Goal: Task Accomplishment & Management: Complete application form

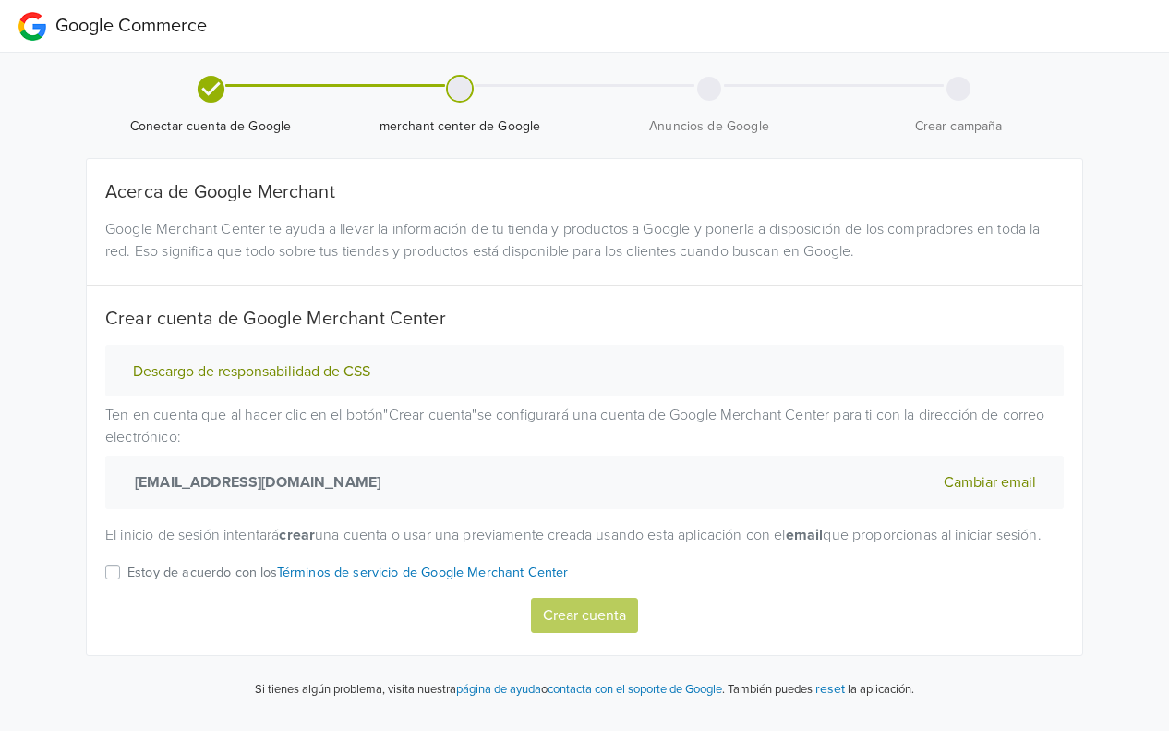
scroll to position [4, 0]
click at [99, 593] on div "Descargo de responsabilidad de CSS Ten en cuenta que al hacer clic en el botón …" at bounding box center [584, 489] width 987 height 288
click at [127, 589] on label "Estoy de acuerdo con los Términos de servicio de Google Merchant Center" at bounding box center [348, 579] width 442 height 37
click at [0, 0] on input "Estoy de acuerdo con los Términos de servicio de Google Merchant Center" at bounding box center [0, 0] width 0 height 0
click at [602, 630] on button "Crear cuenta" at bounding box center [584, 615] width 107 height 35
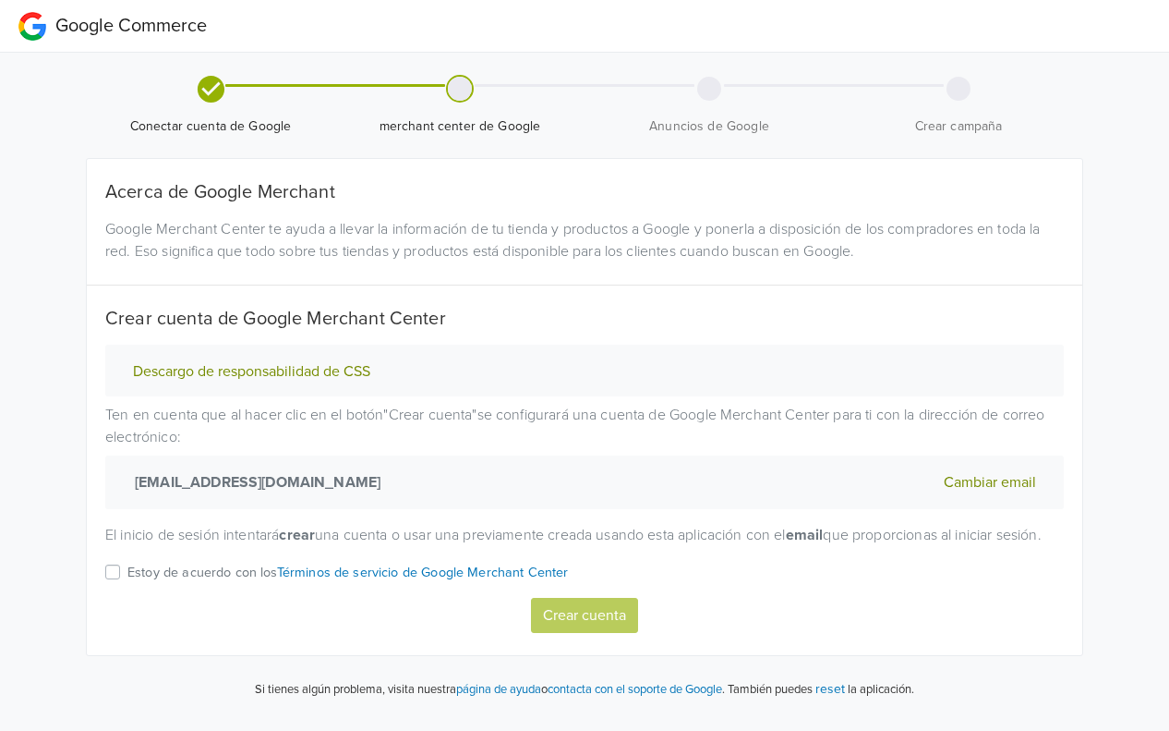
click at [127, 591] on label "Estoy de acuerdo con los Términos de servicio de Google Merchant Center" at bounding box center [348, 579] width 442 height 37
click at [0, 0] on input "Estoy de acuerdo con los Términos de servicio de Google Merchant Center" at bounding box center [0, 0] width 0 height 0
click at [593, 629] on button "Crear cuenta" at bounding box center [584, 615] width 107 height 35
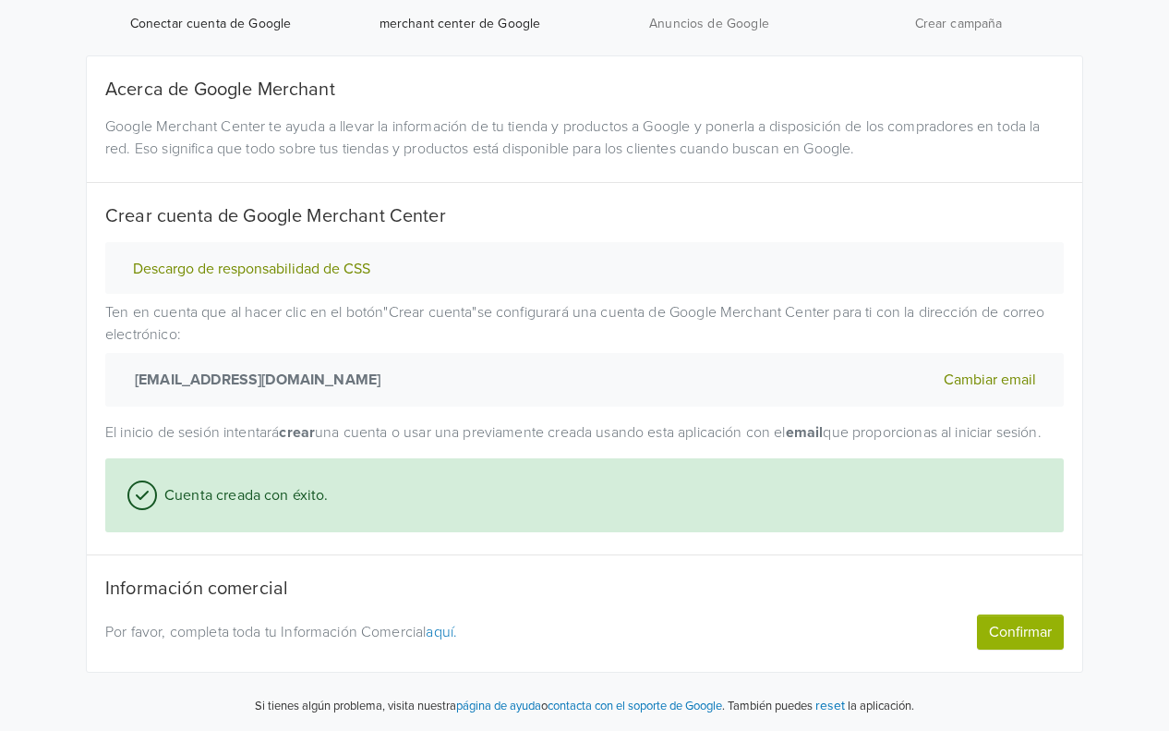
scroll to position [123, 0]
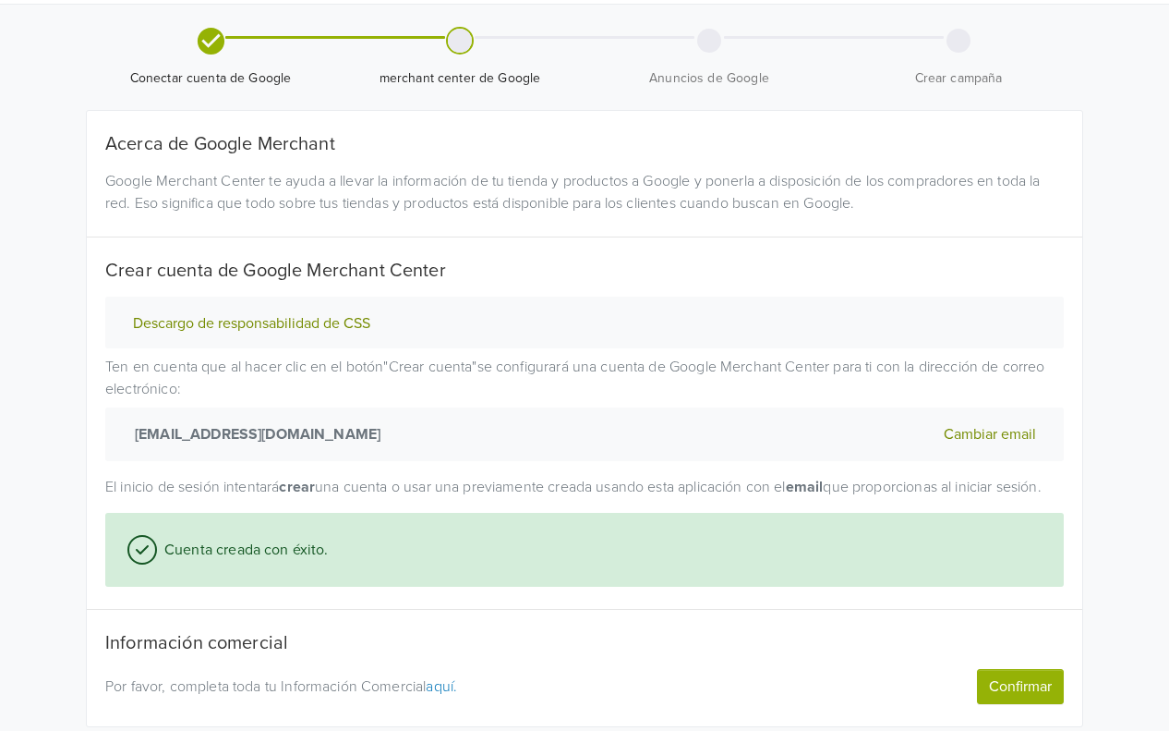
scroll to position [123, 0]
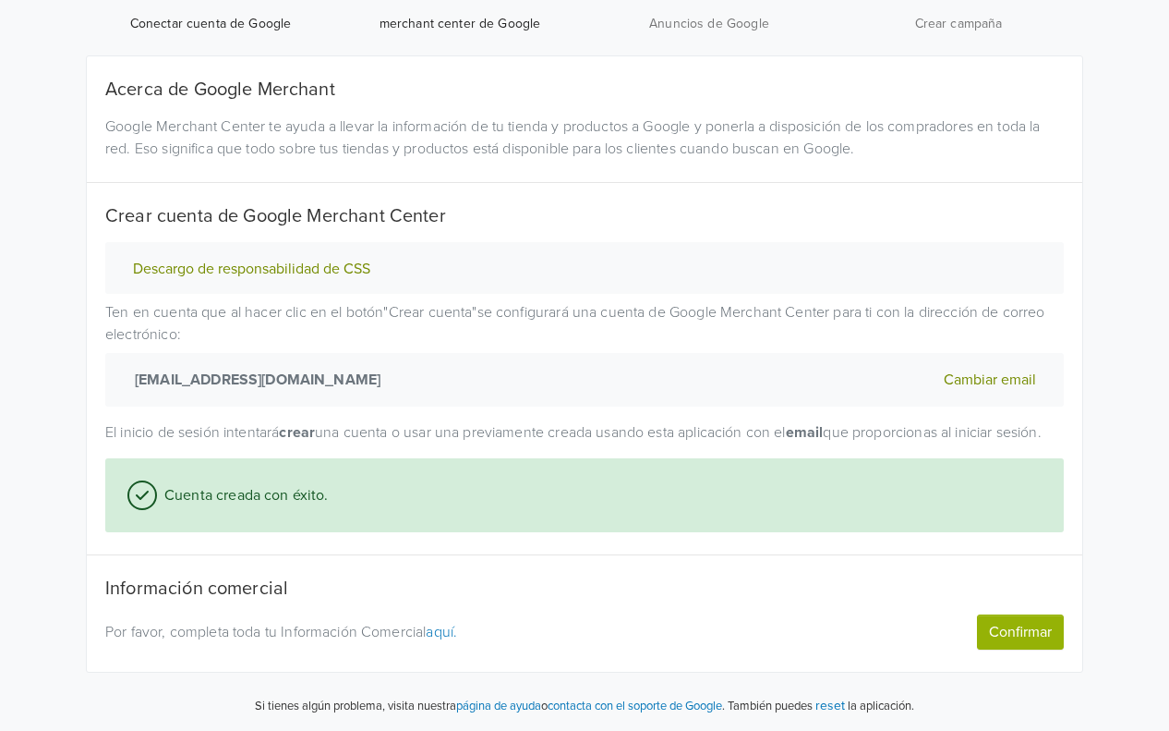
click at [466, 632] on p "Por favor, completa toda tu Información Comercial aquí." at bounding box center [461, 632] width 712 height 22
click at [451, 635] on link "aquí." at bounding box center [441, 632] width 31 height 18
click at [1039, 638] on button "Confirmar" at bounding box center [1020, 631] width 87 height 35
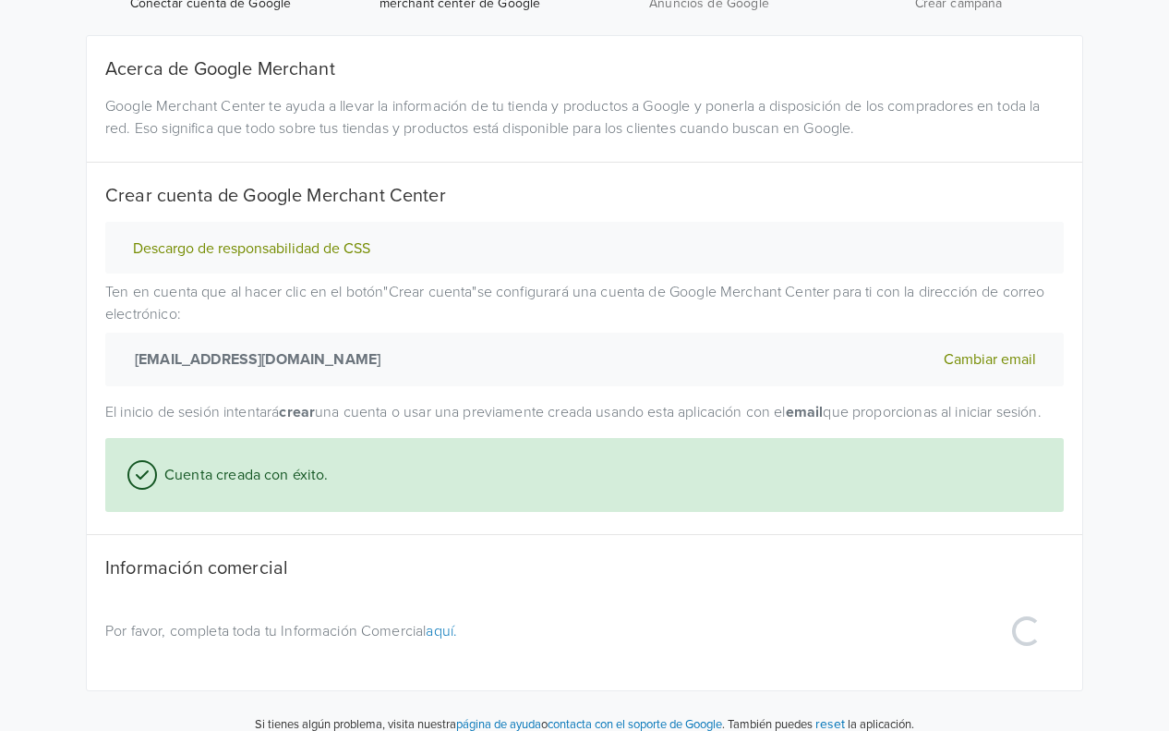
scroll to position [163, 0]
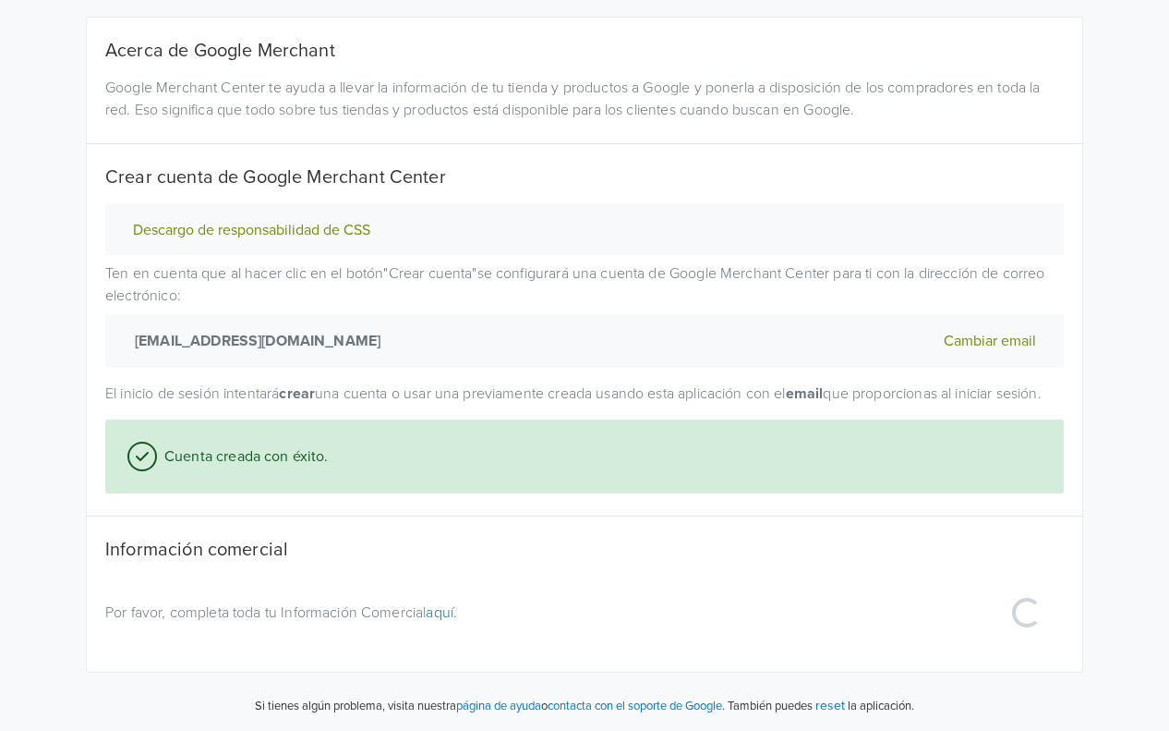
select select "cl"
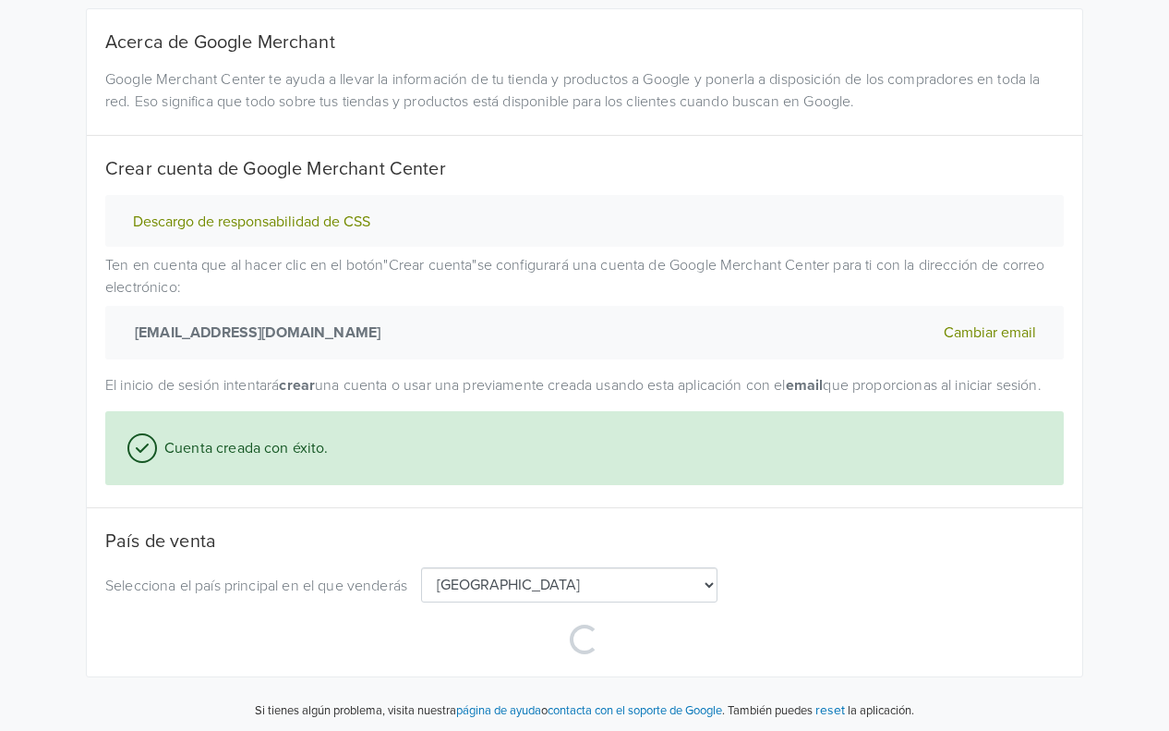
scroll to position [259, 0]
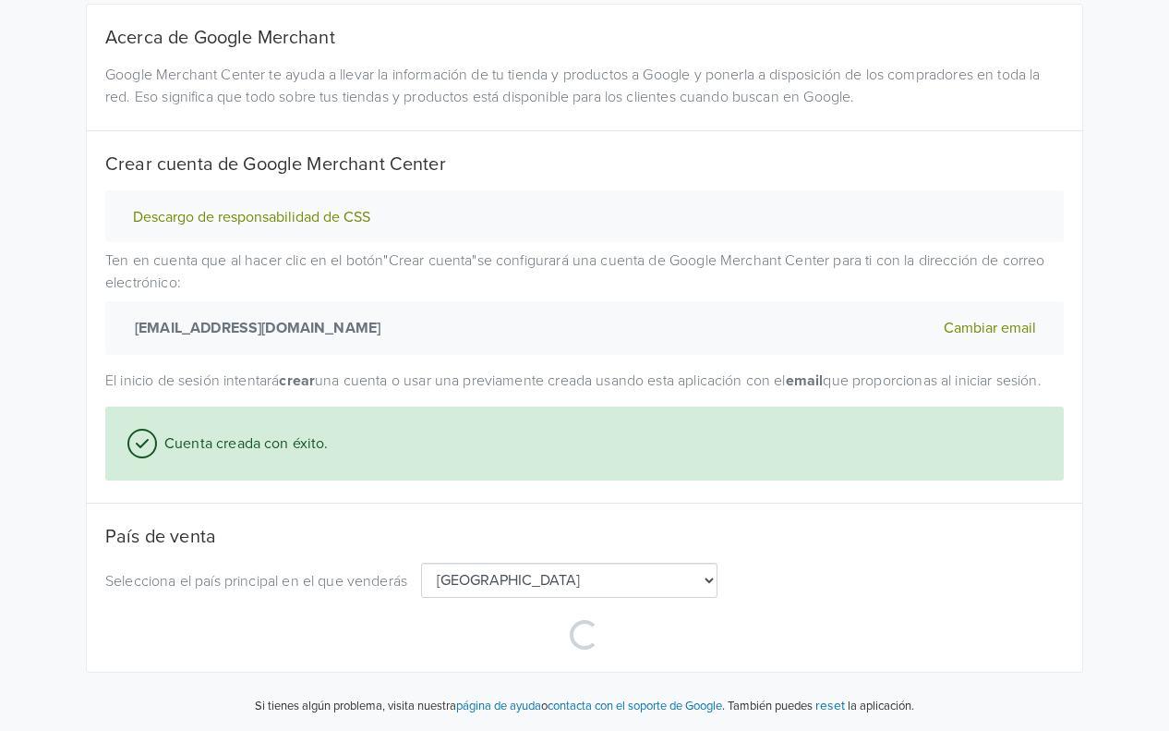
select select "cl"
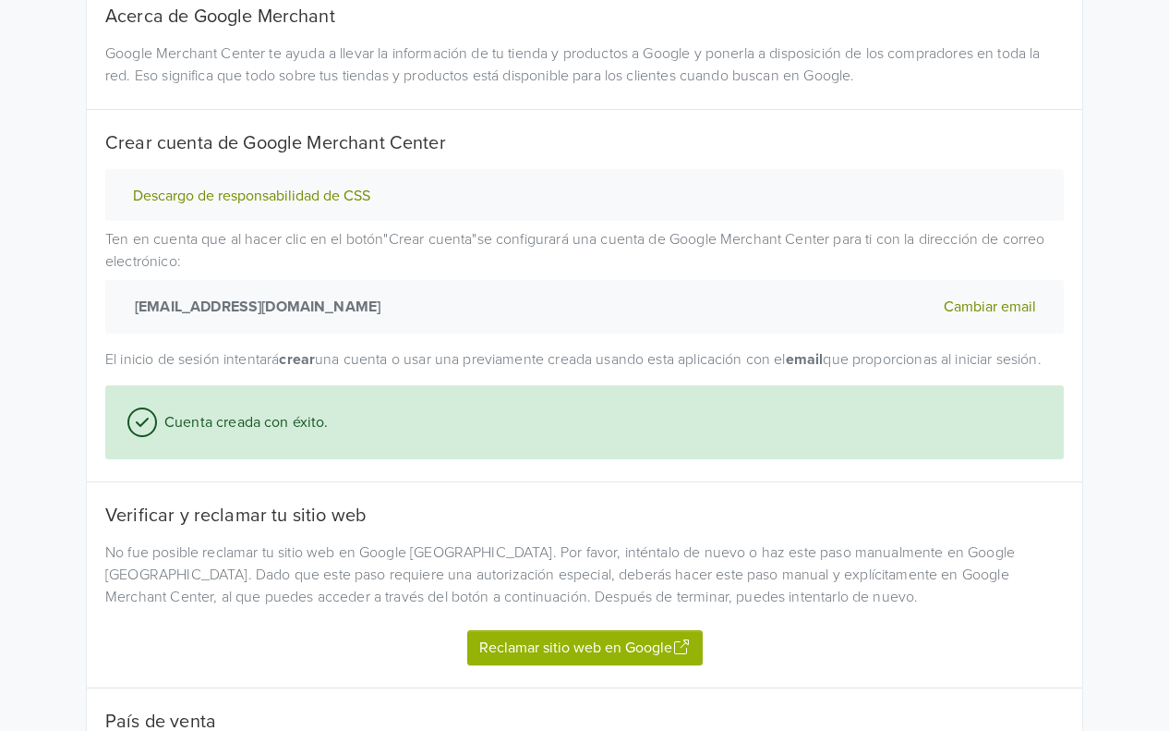
scroll to position [443, 0]
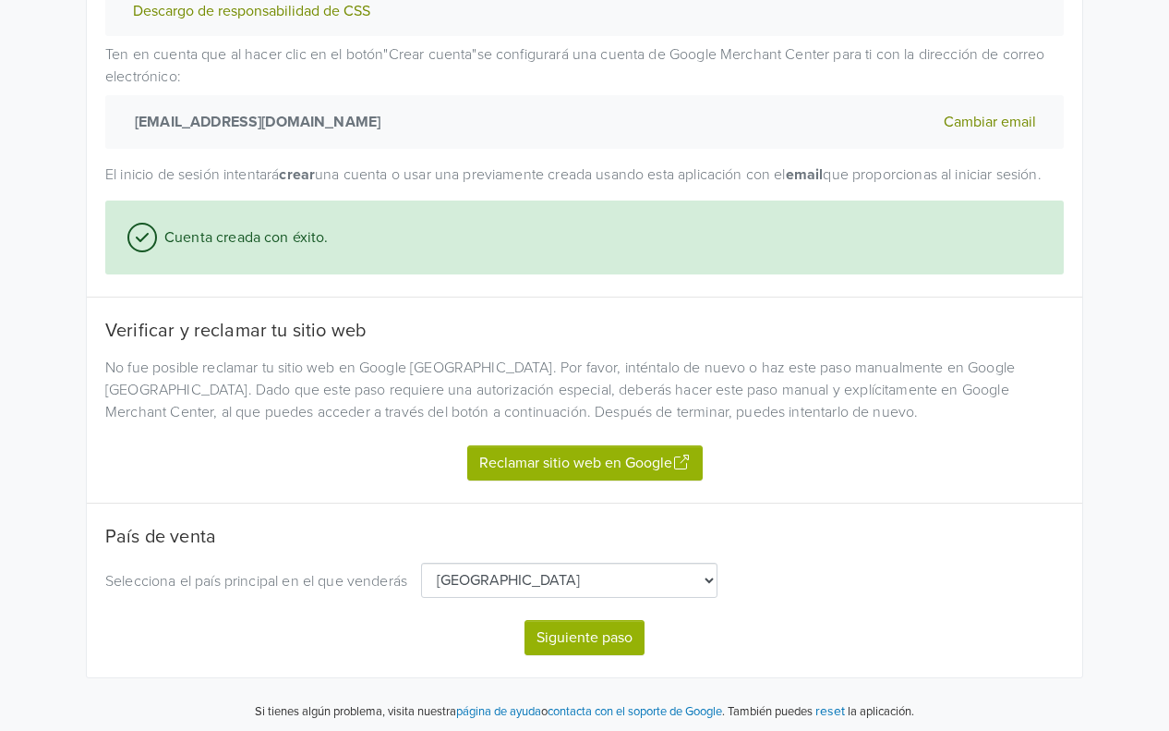
click at [630, 480] on button "Reclamar sitio web en Google" at bounding box center [585, 462] width 236 height 35
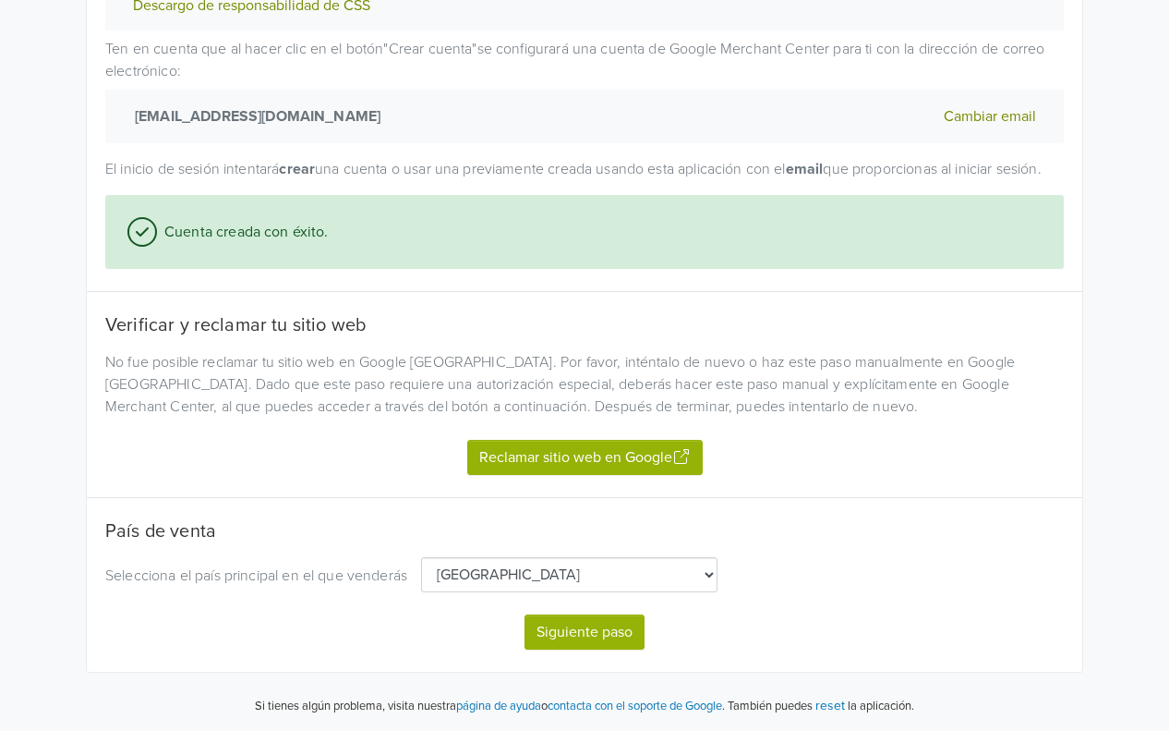
scroll to position [469, 0]
click at [612, 627] on button "Siguiente paso" at bounding box center [585, 631] width 120 height 35
select select "cl"
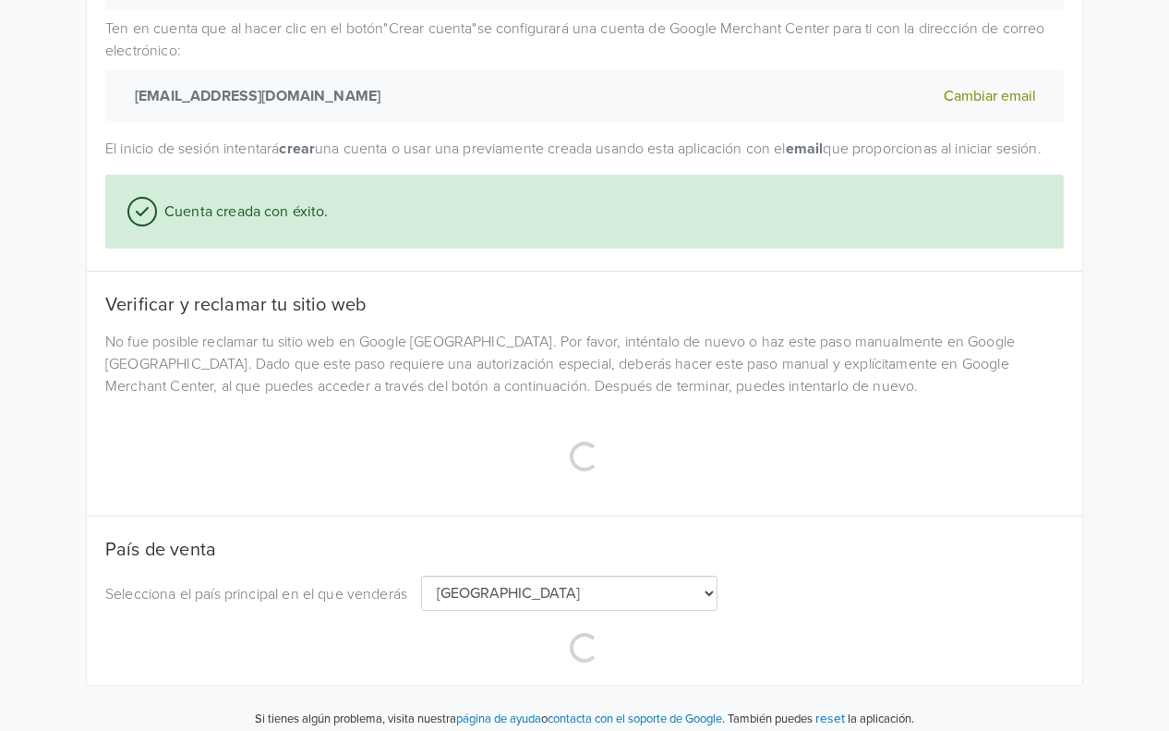
select select "cl"
